Goal: Task Accomplishment & Management: Use online tool/utility

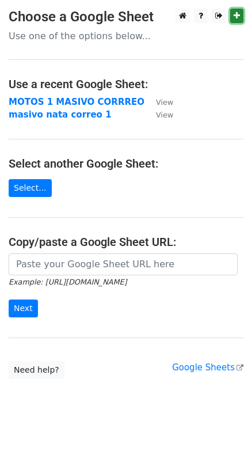
click at [241, 14] on link at bounding box center [236, 16] width 13 height 14
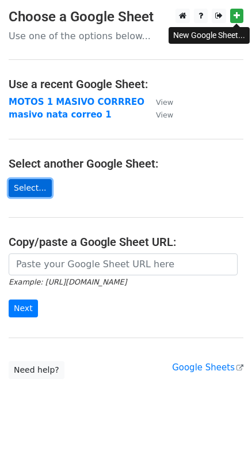
click at [31, 196] on link "Select..." at bounding box center [30, 188] width 43 height 18
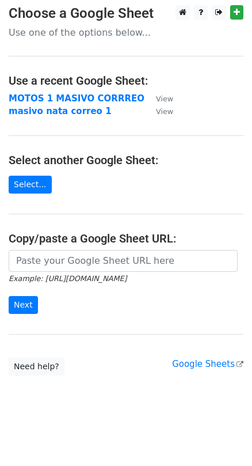
scroll to position [5, 0]
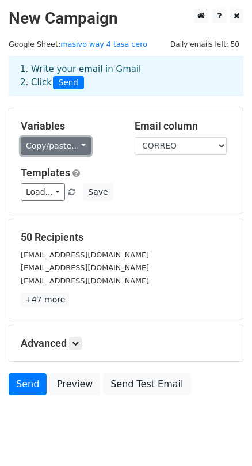
click at [58, 154] on link "Copy/paste..." at bounding box center [56, 146] width 70 height 18
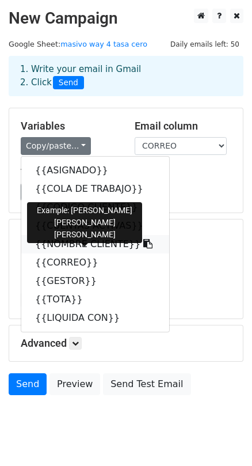
click at [69, 242] on link "{{NOMBRE CLIENTE}}" at bounding box center [95, 244] width 148 height 18
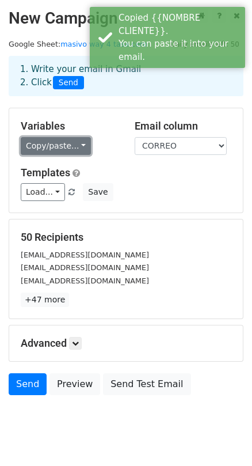
click at [45, 143] on link "Copy/paste..." at bounding box center [56, 146] width 70 height 18
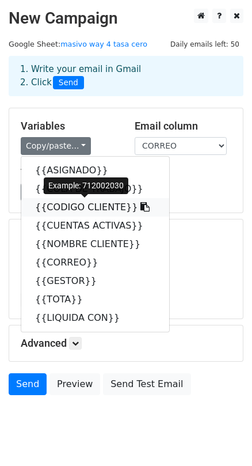
click at [76, 209] on link "{{CODIGO CLIENTE}}" at bounding box center [95, 207] width 148 height 18
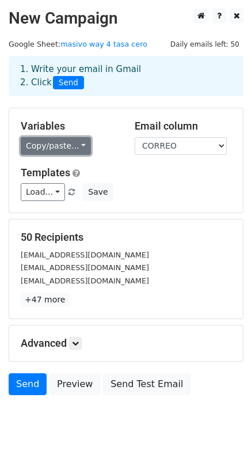
click at [41, 151] on link "Copy/paste..." at bounding box center [56, 146] width 70 height 18
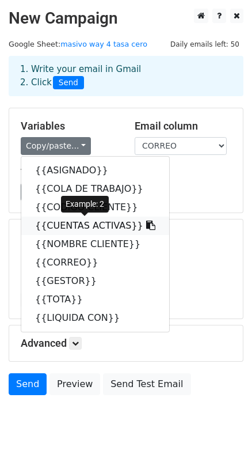
click at [50, 221] on link "{{CUENTAS ACTIVAS}}" at bounding box center [95, 226] width 148 height 18
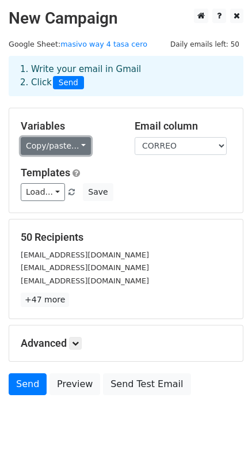
click at [69, 142] on link "Copy/paste..." at bounding box center [56, 146] width 70 height 18
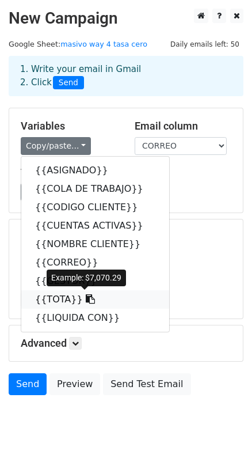
click at [69, 293] on link "{{TOTA}}" at bounding box center [95, 299] width 148 height 18
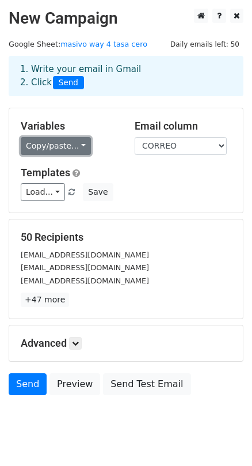
click at [58, 146] on link "Copy/paste..." at bounding box center [56, 146] width 70 height 18
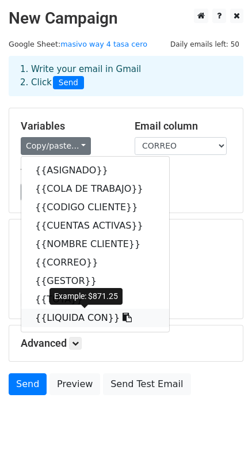
click at [55, 321] on link "{{LIQUIDA CON}}" at bounding box center [95, 318] width 148 height 18
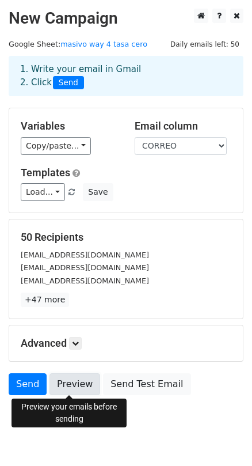
click at [54, 390] on link "Preview" at bounding box center [75, 384] width 51 height 22
click at [73, 386] on link "Preview" at bounding box center [75, 384] width 51 height 22
click at [62, 384] on link "Preview" at bounding box center [75, 384] width 51 height 22
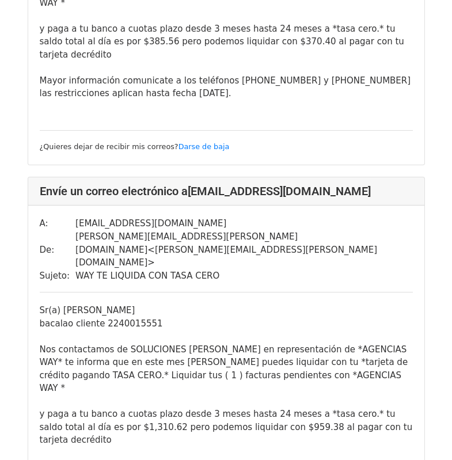
scroll to position [1094, 0]
